Goal: Information Seeking & Learning: Learn about a topic

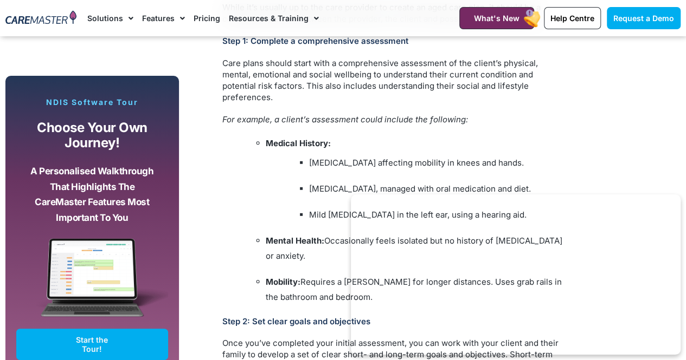
scroll to position [1444, 0]
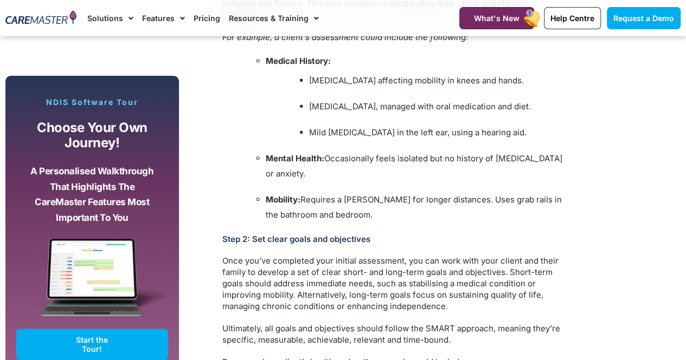
scroll to position [1523, 0]
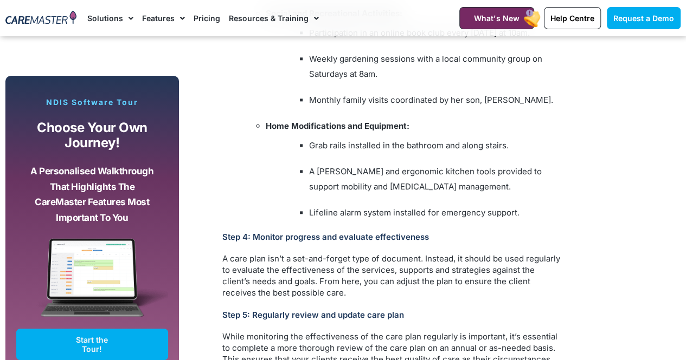
scroll to position [2593, 0]
